Goal: Task Accomplishment & Management: Manage account settings

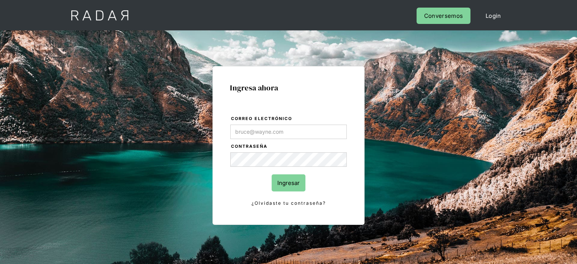
click at [268, 128] on input "Correo electrónico" at bounding box center [288, 131] width 116 height 14
type input "[EMAIL_ADDRESS][DOMAIN_NAME]"
click at [296, 183] on input "Ingresar" at bounding box center [289, 182] width 34 height 17
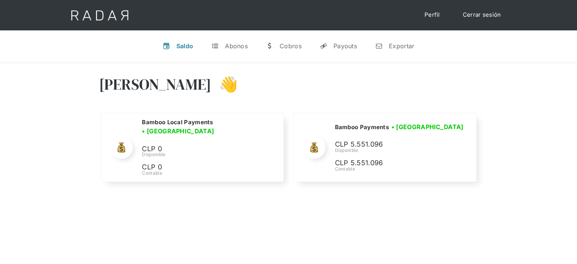
click at [447, 86] on div "[PERSON_NAME] 👋" at bounding box center [288, 90] width 379 height 46
